Goal: Task Accomplishment & Management: Manage account settings

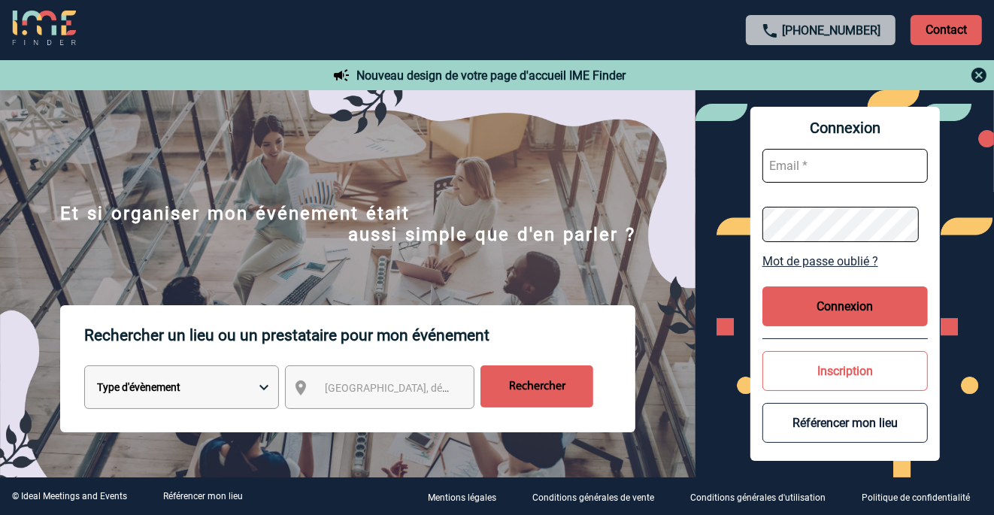
type input "[EMAIL_ADDRESS][DOMAIN_NAME]"
click at [844, 299] on button "Connexion" at bounding box center [844, 306] width 165 height 40
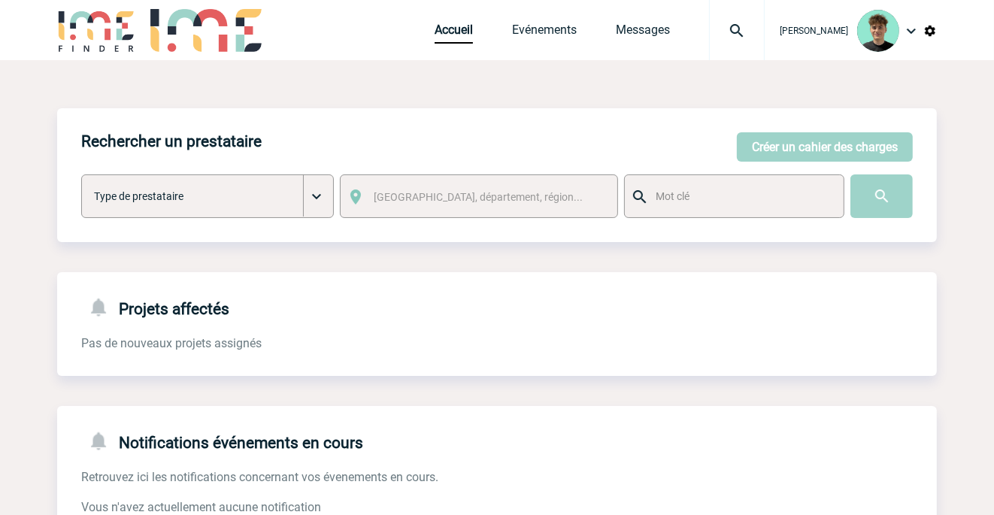
click at [764, 28] on img at bounding box center [737, 31] width 54 height 18
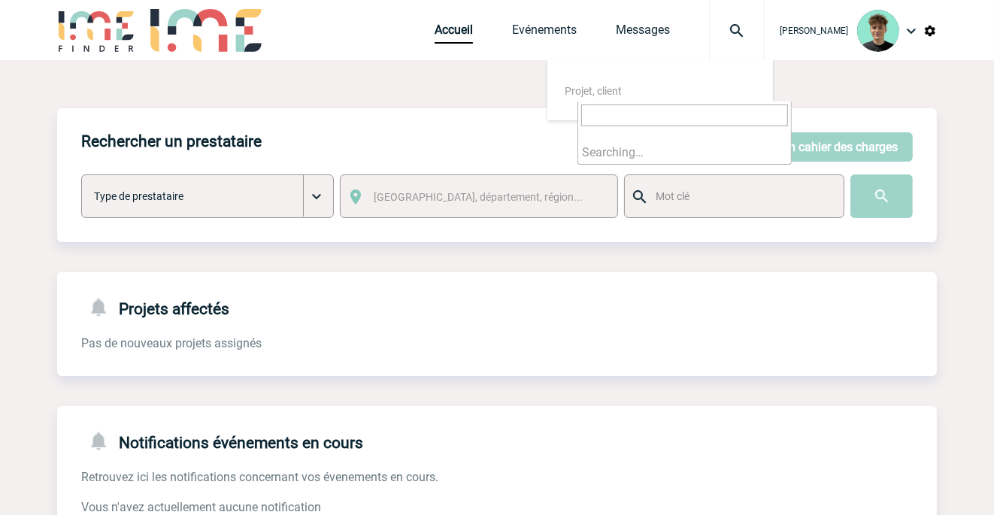
type input "2000424988"
